Goal: Information Seeking & Learning: Understand process/instructions

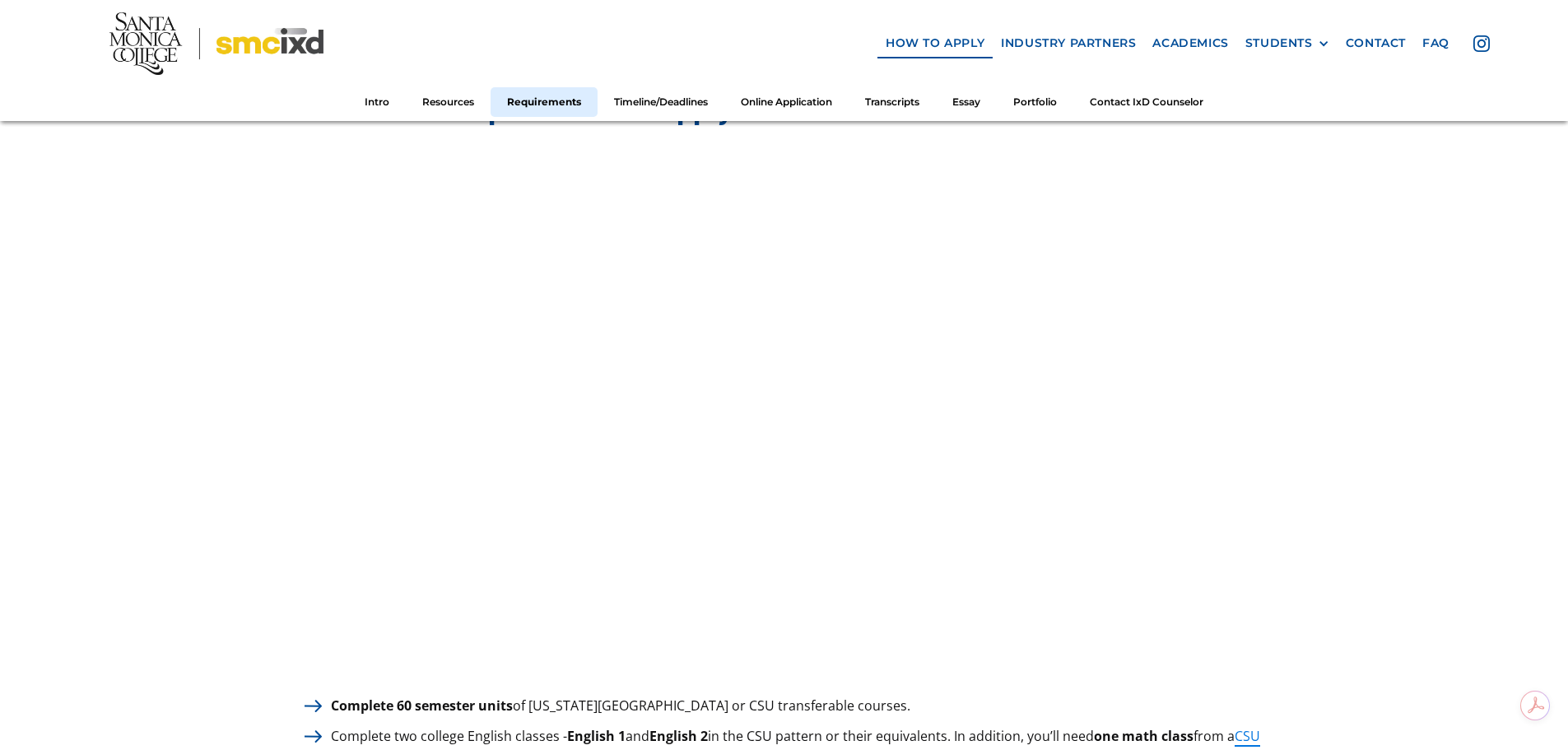
scroll to position [2306, 0]
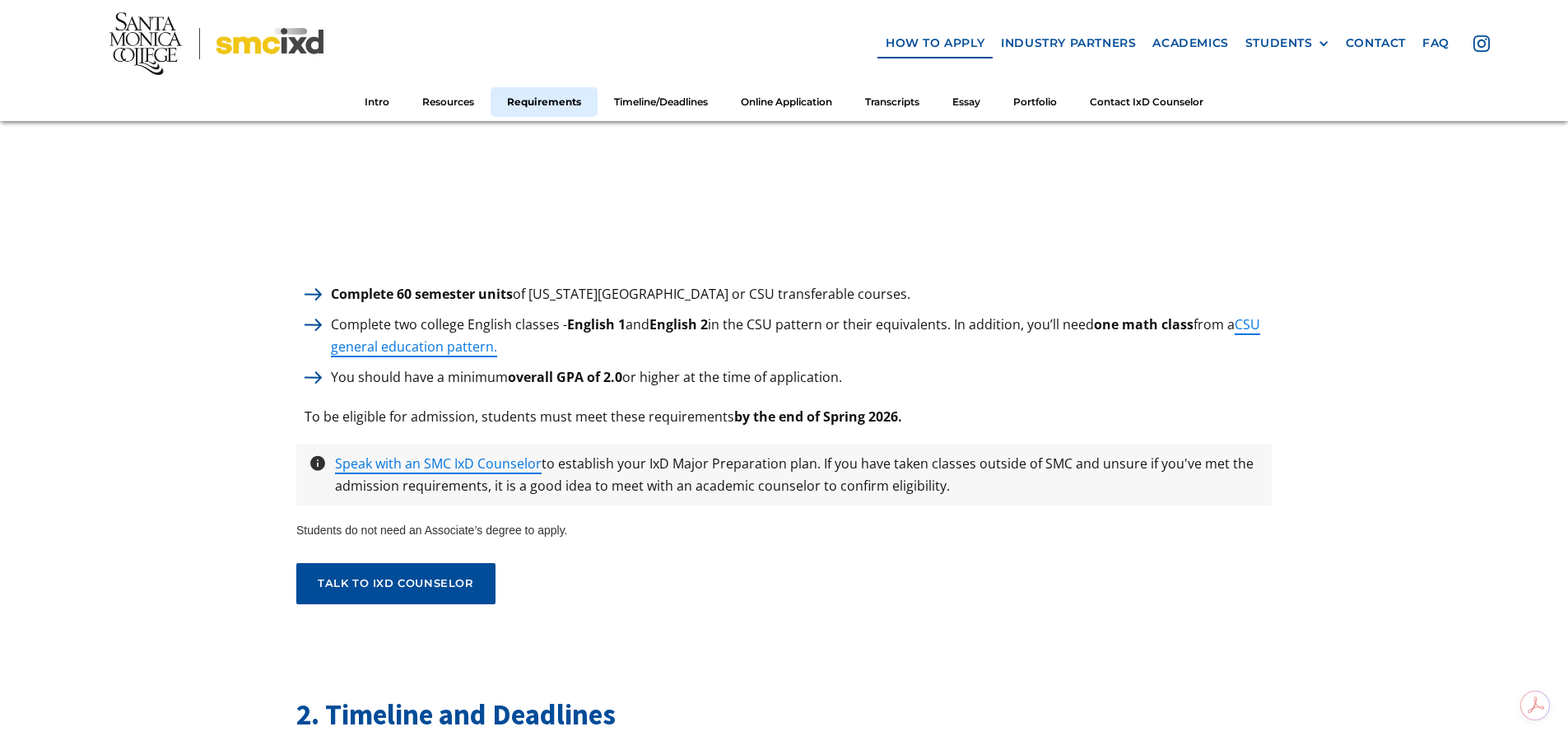
click at [470, 340] on link "CSU general education pattern." at bounding box center [795, 336] width 929 height 42
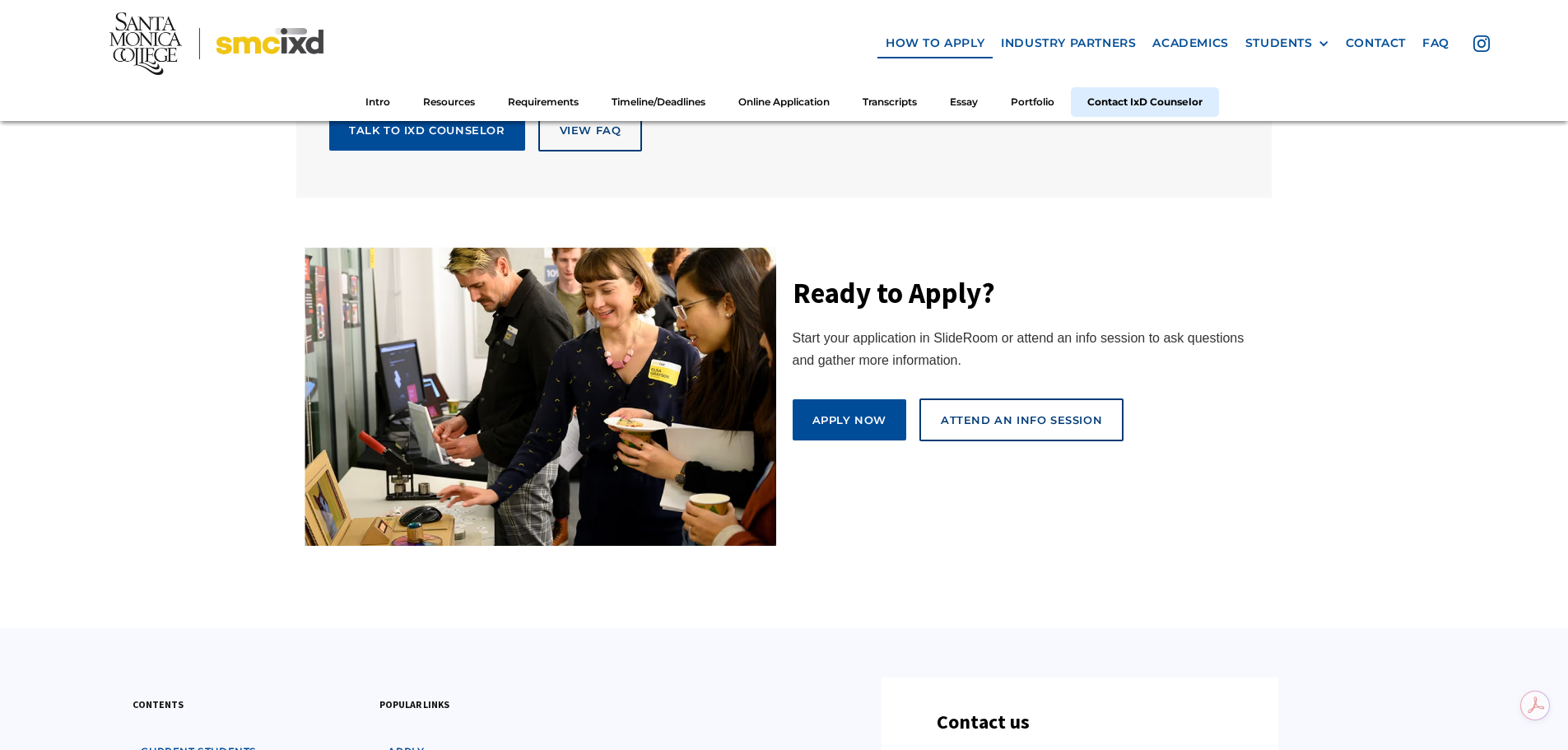
scroll to position [8895, 0]
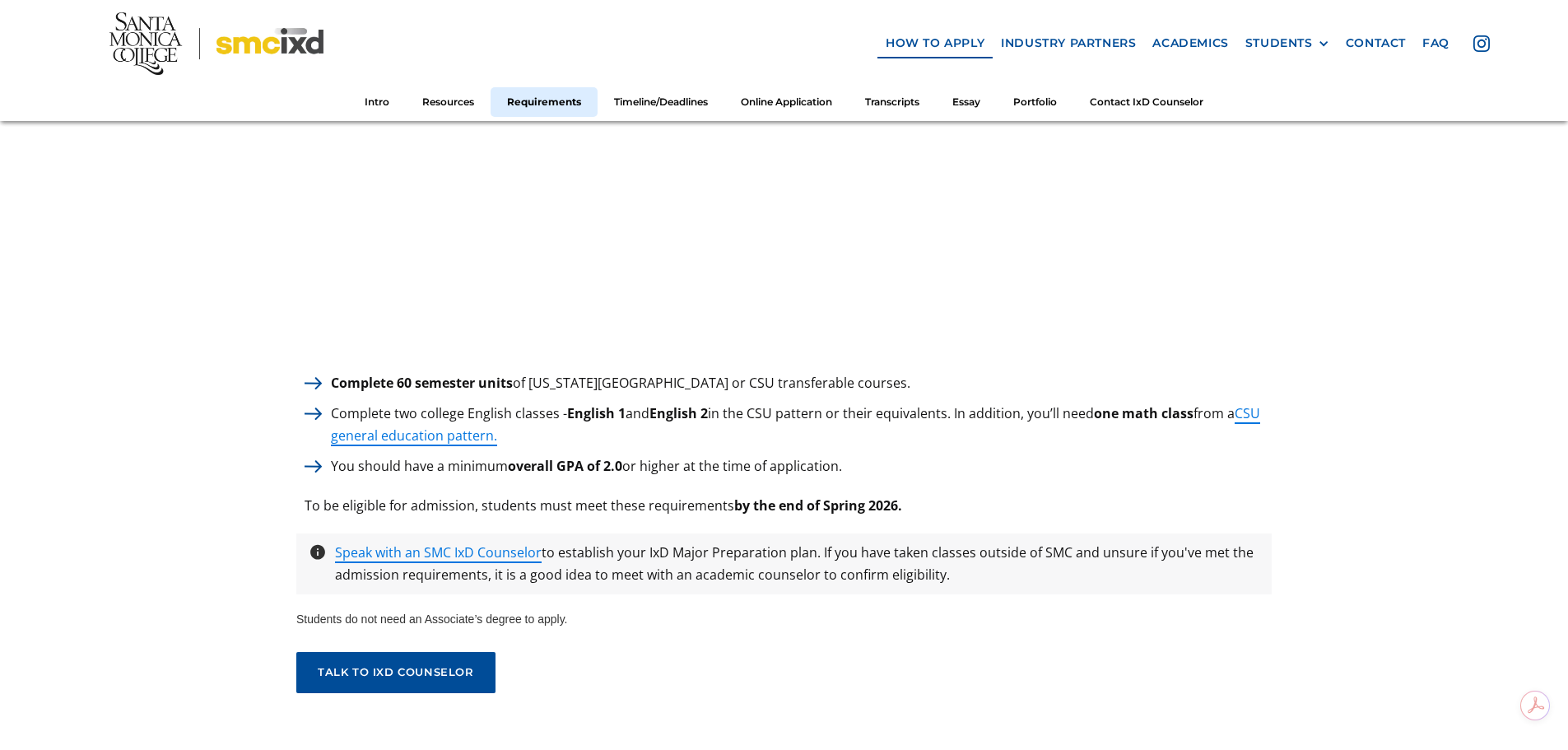
scroll to position [2224, 0]
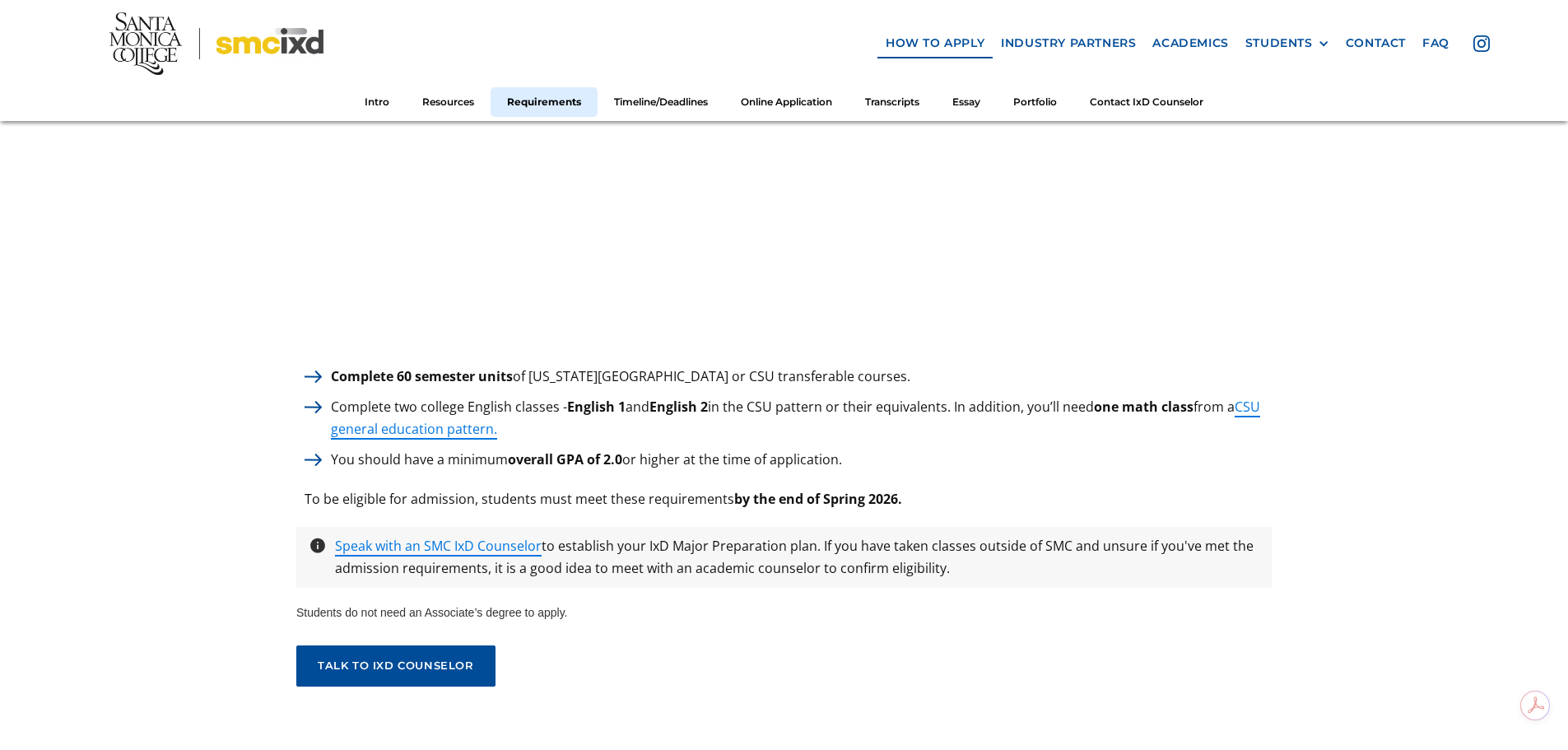
click at [447, 423] on link "CSU general education pattern." at bounding box center [795, 418] width 929 height 42
click at [351, 424] on link "CSU general education pattern." at bounding box center [795, 418] width 929 height 42
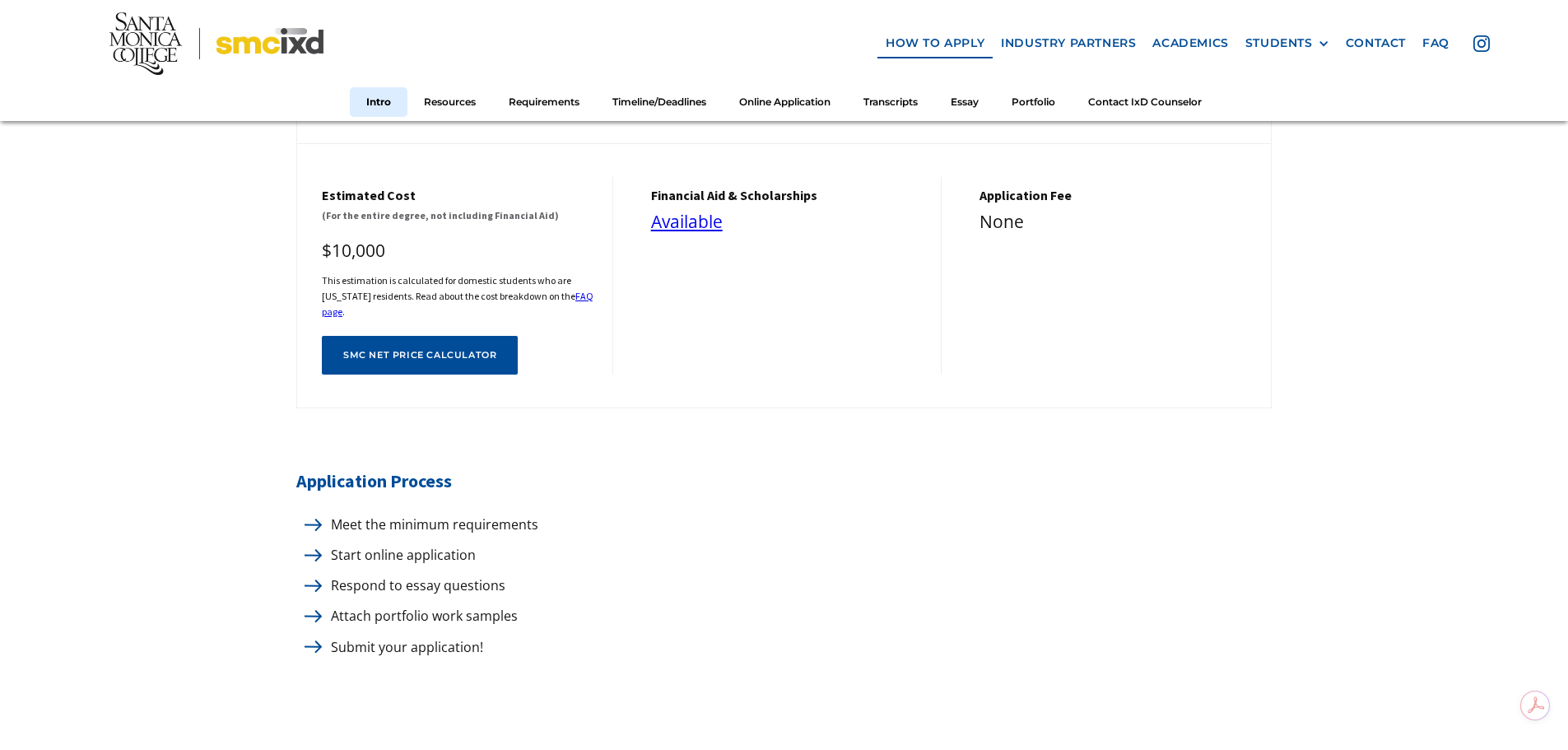
scroll to position [659, 0]
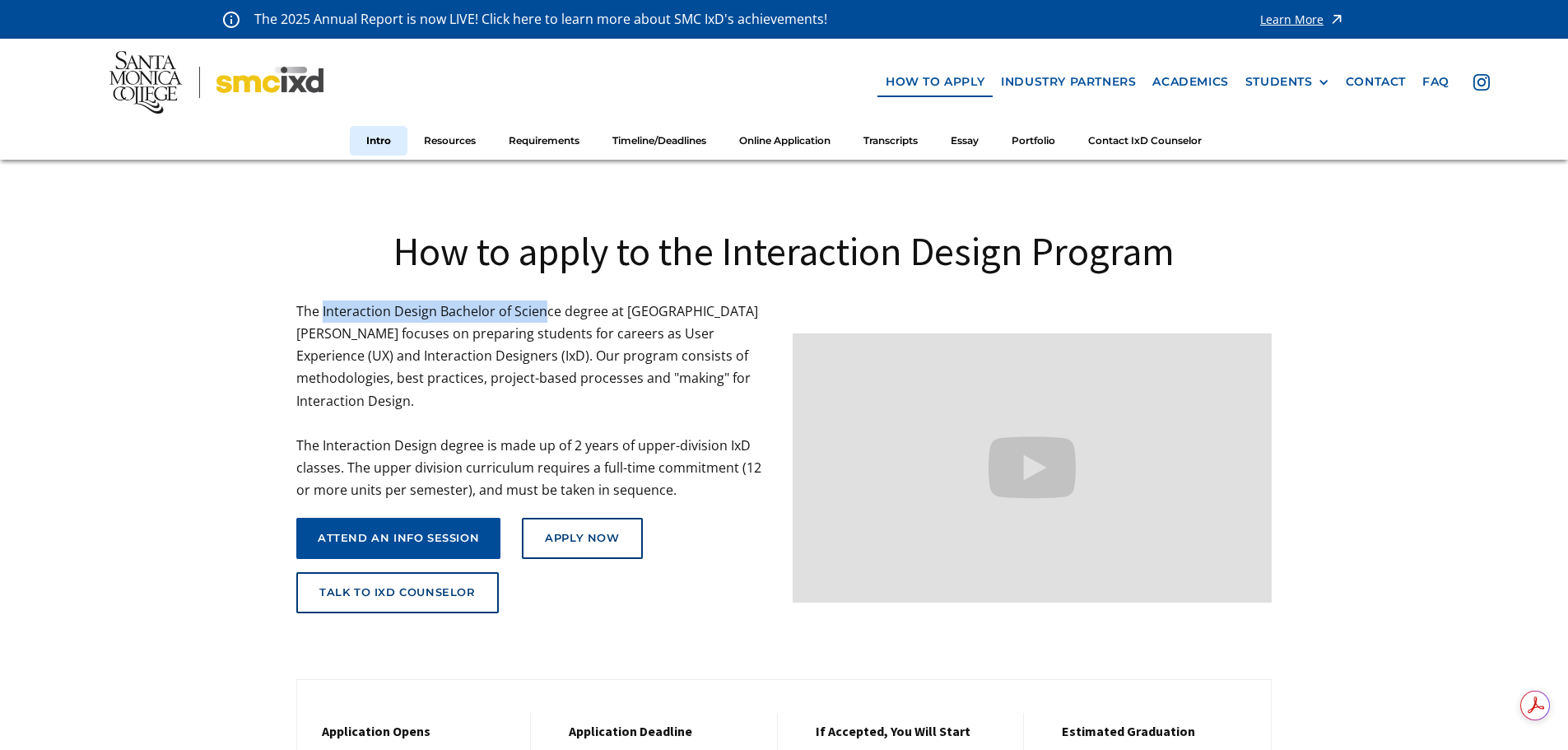
drag, startPoint x: 322, startPoint y: 309, endPoint x: 546, endPoint y: 312, distance: 224.0
click at [546, 312] on p "The Interaction Design Bachelor of Science degree at Santa Monica College focus…" at bounding box center [536, 401] width 480 height 202
click at [541, 331] on p "The Interaction Design Bachelor of Science degree at Santa Monica College focus…" at bounding box center [536, 401] width 480 height 202
drag, startPoint x: 322, startPoint y: 308, endPoint x: 559, endPoint y: 304, distance: 237.0
click at [559, 304] on p "The Interaction Design Bachelor of Science degree at Santa Monica College focus…" at bounding box center [536, 401] width 480 height 202
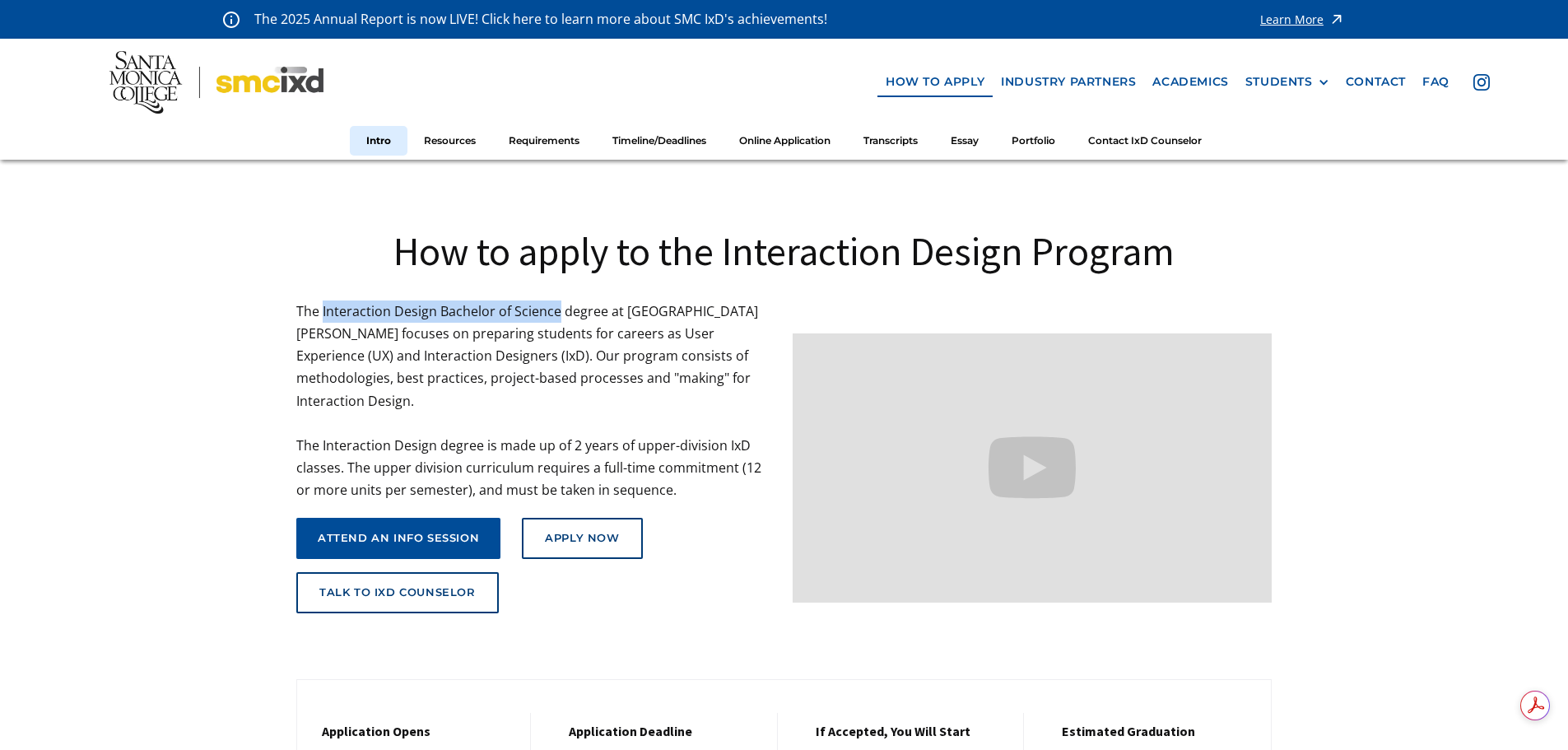
copy p "Interaction Design Bachelor of Science"
click at [242, 76] on img at bounding box center [216, 82] width 214 height 62
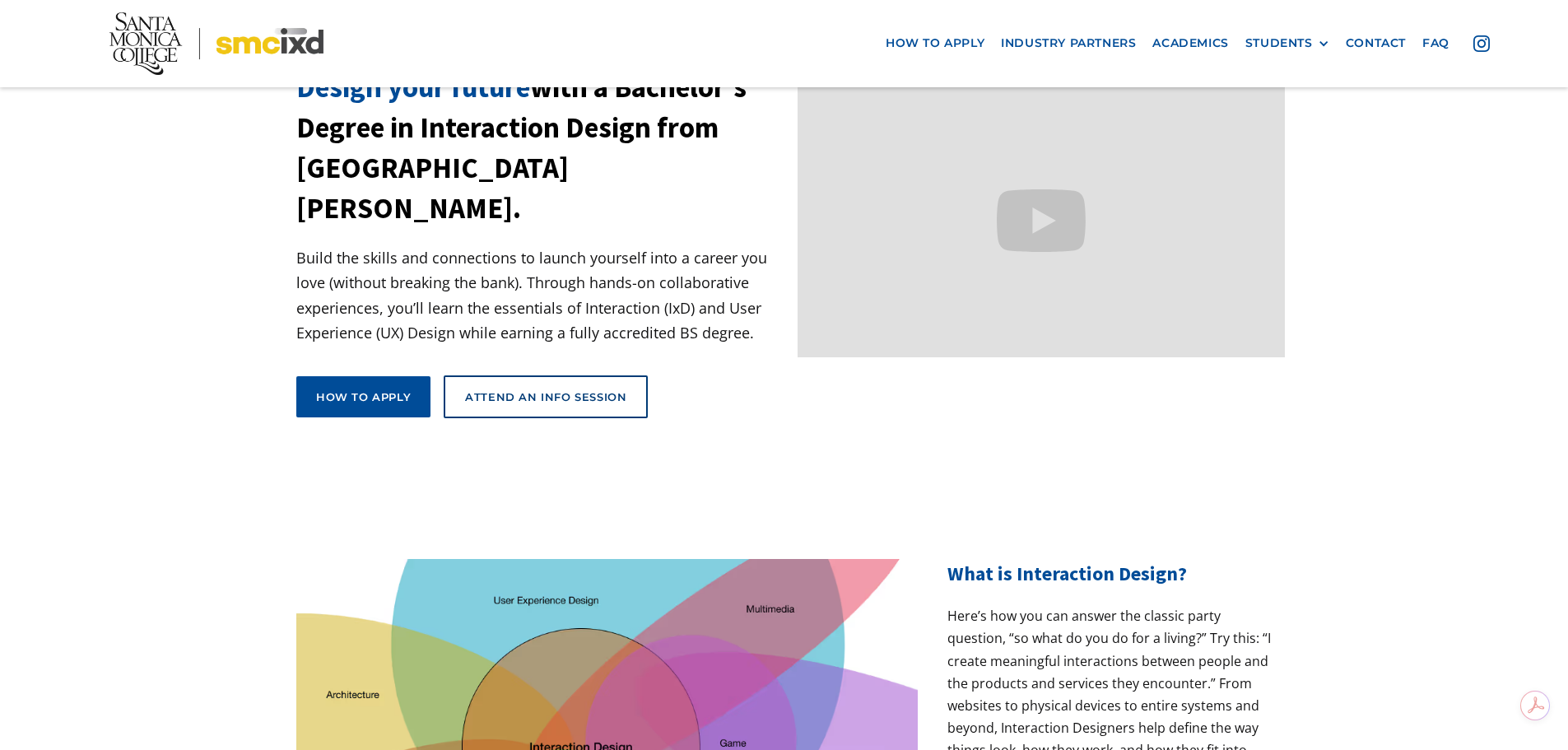
scroll to position [82, 0]
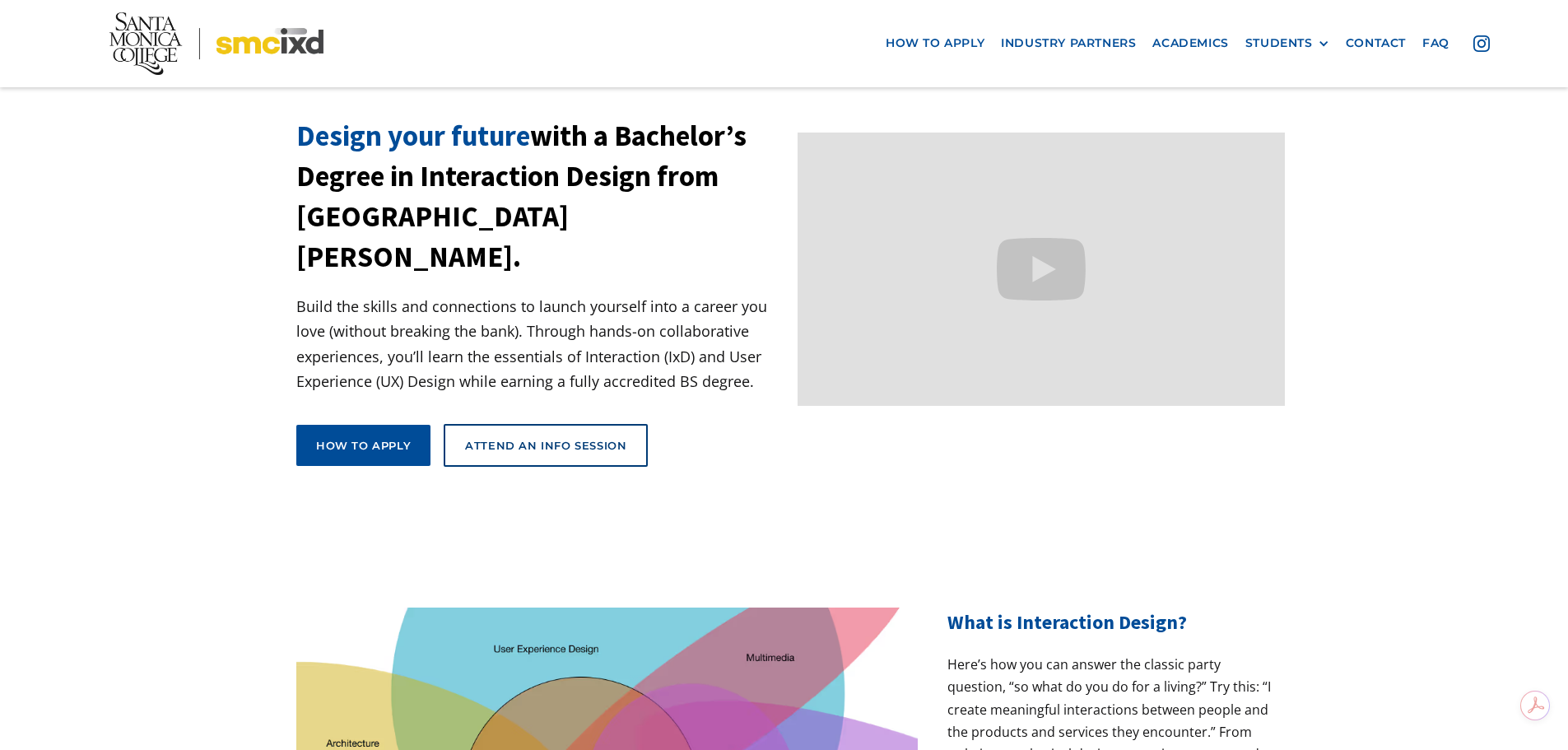
click at [404, 438] on div "How to apply" at bounding box center [363, 445] width 95 height 14
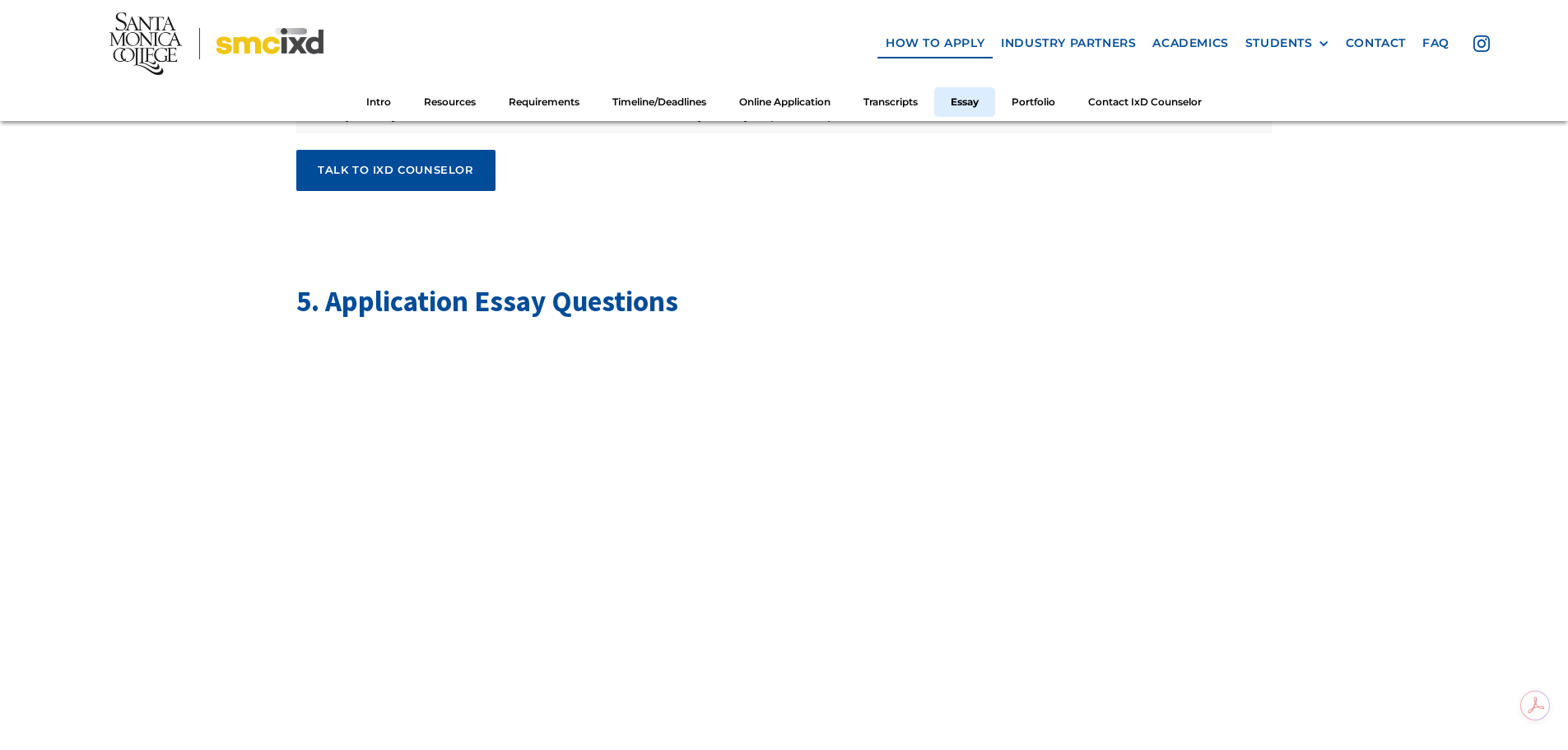
scroll to position [5354, 0]
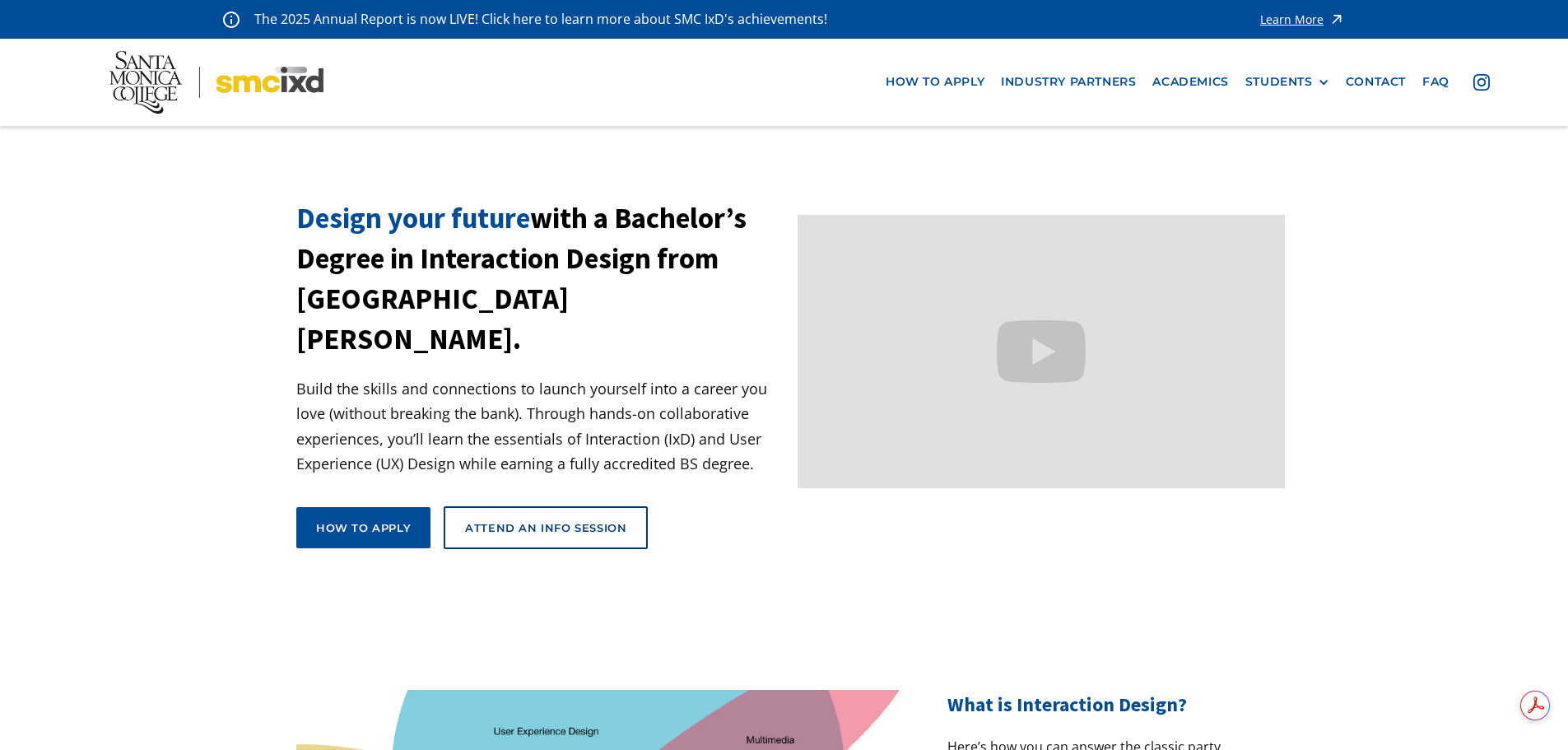
click at [1216, 80] on link "Academics" at bounding box center [1190, 82] width 92 height 31
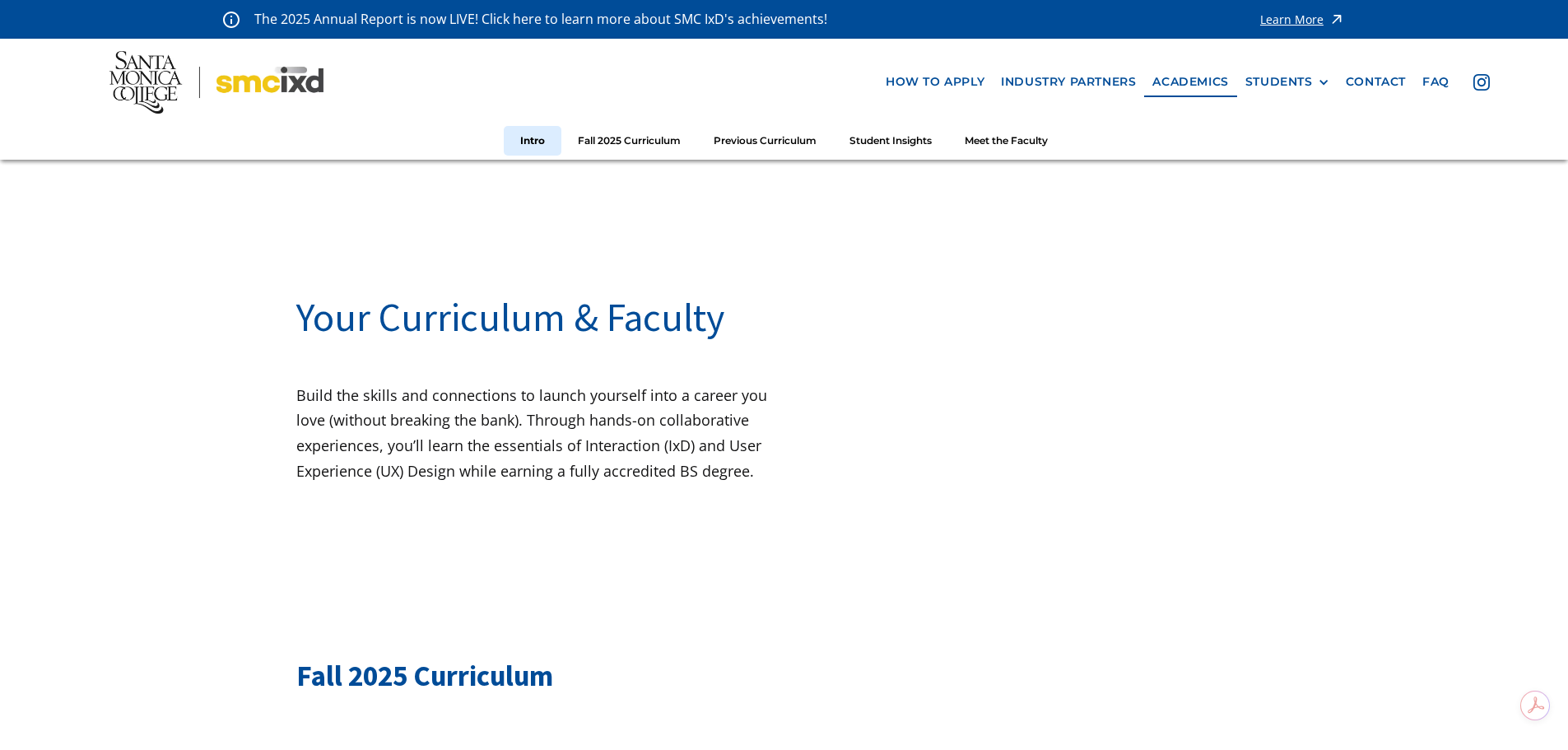
click at [953, 80] on link "how to apply" at bounding box center [936, 82] width 116 height 31
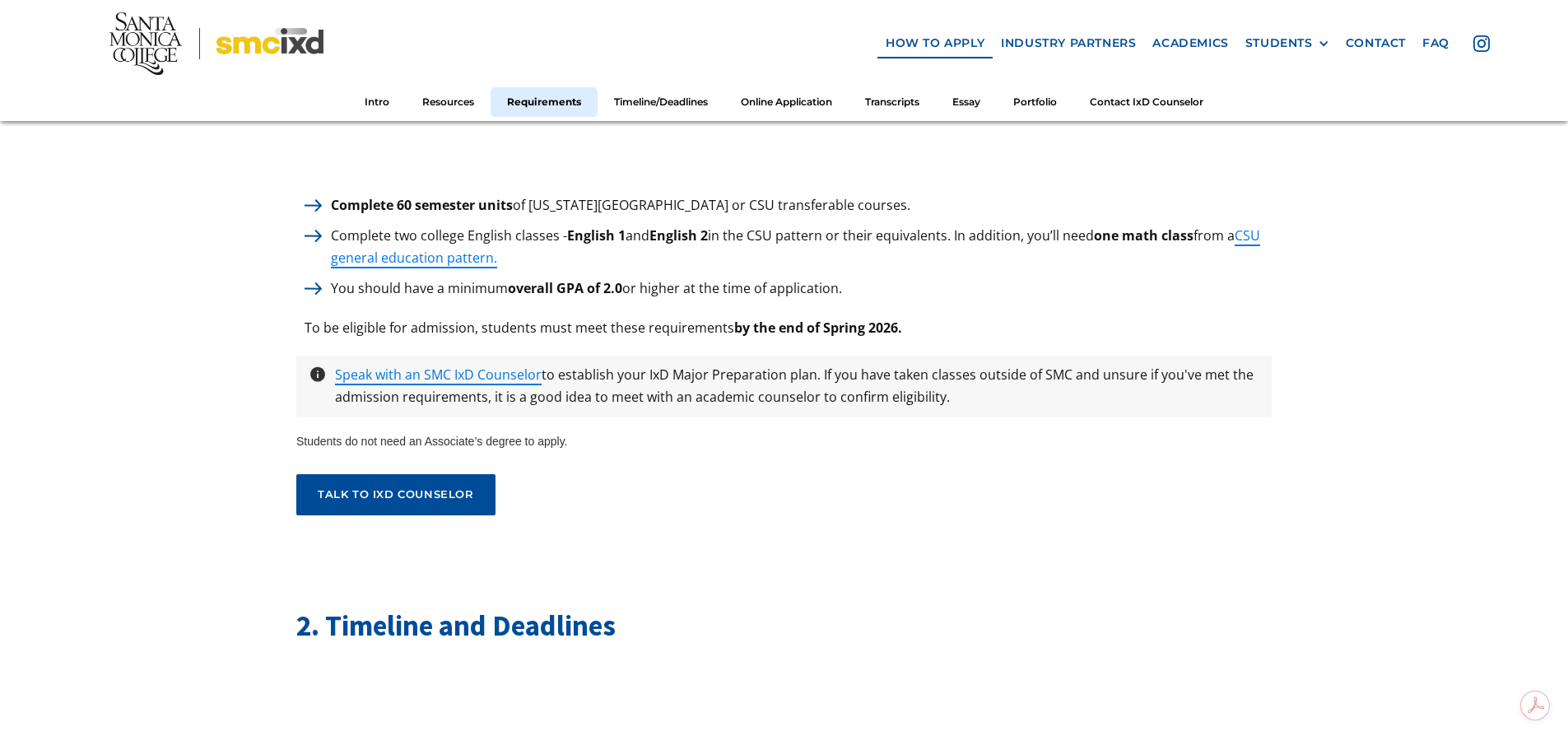
scroll to position [2388, 0]
